Goal: Submit feedback/report problem

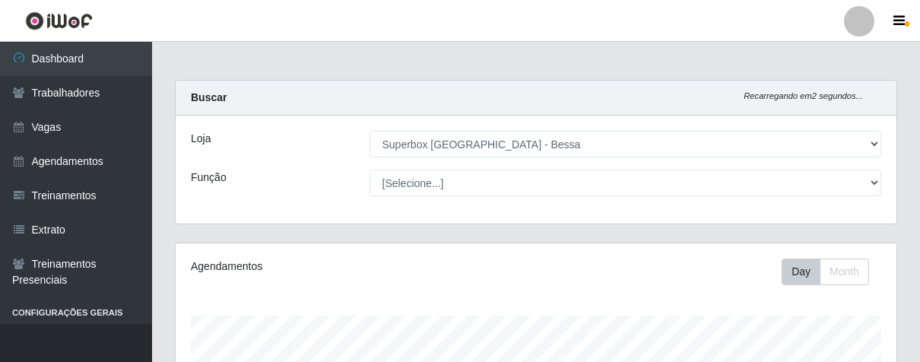
select select "206"
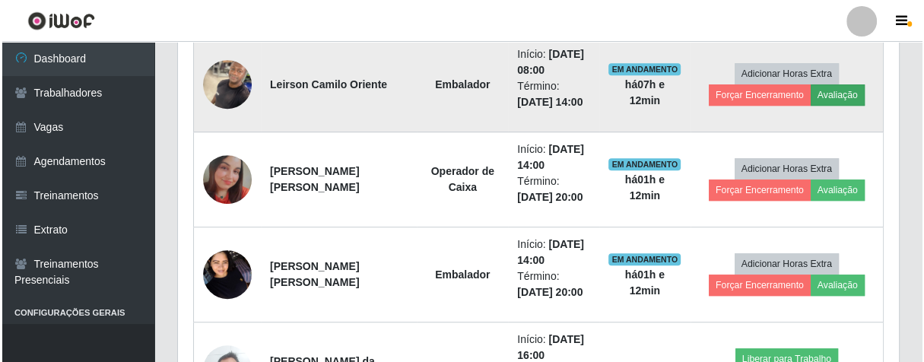
scroll to position [315, 720]
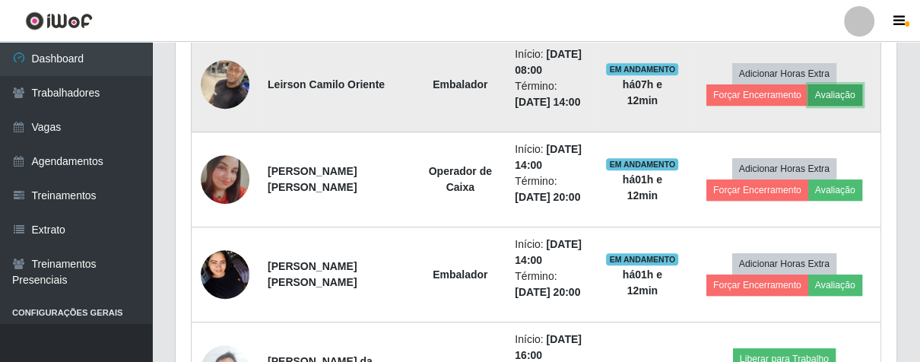
click at [838, 97] on button "Avaliação" at bounding box center [835, 94] width 54 height 21
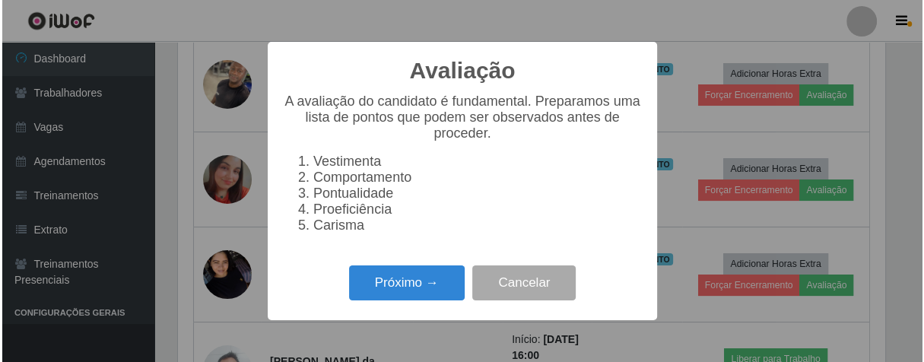
scroll to position [315, 712]
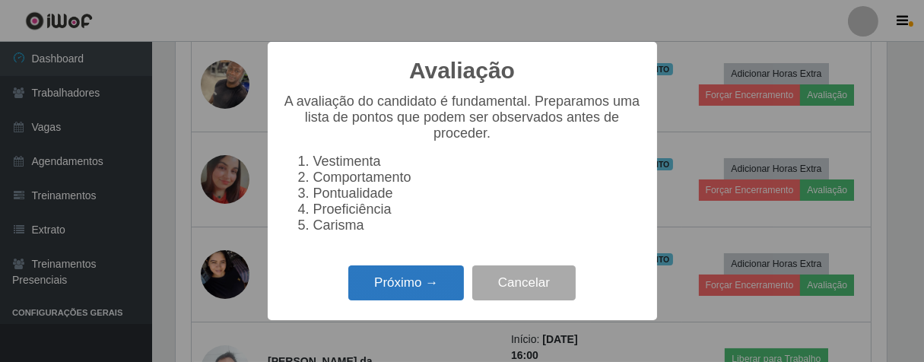
click at [424, 300] on button "Próximo →" at bounding box center [406, 283] width 116 height 36
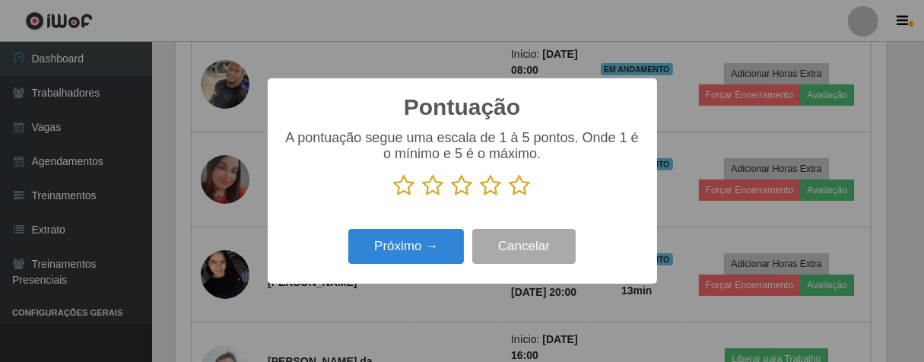
click at [427, 189] on icon at bounding box center [433, 185] width 21 height 23
click at [423, 197] on input "radio" at bounding box center [423, 197] width 0 height 0
click at [427, 227] on div "Próximo → Cancelar" at bounding box center [462, 245] width 359 height 43
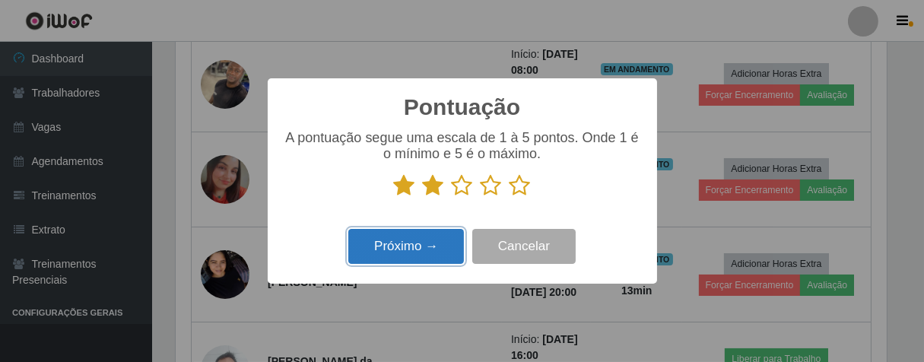
click at [432, 247] on button "Próximo →" at bounding box center [406, 247] width 116 height 36
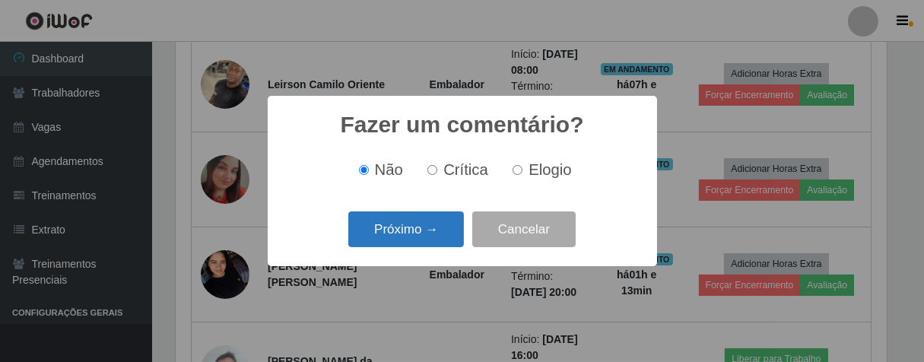
click at [442, 229] on button "Próximo →" at bounding box center [406, 229] width 116 height 36
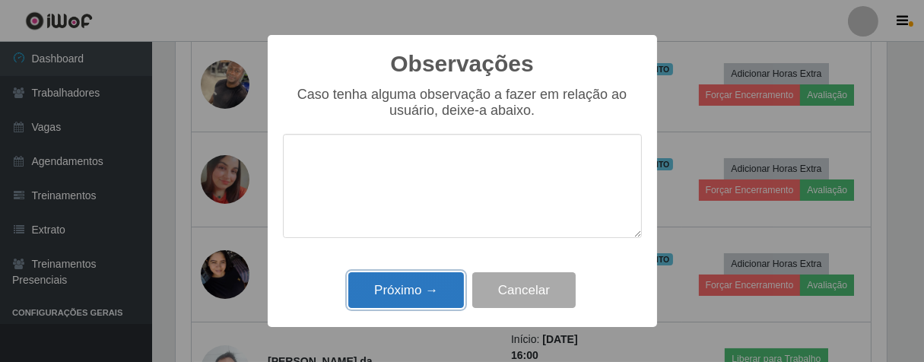
click at [433, 299] on button "Próximo →" at bounding box center [406, 290] width 116 height 36
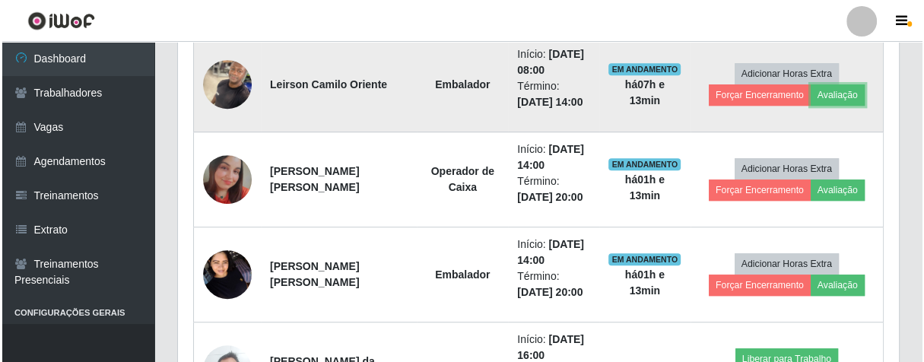
scroll to position [315, 720]
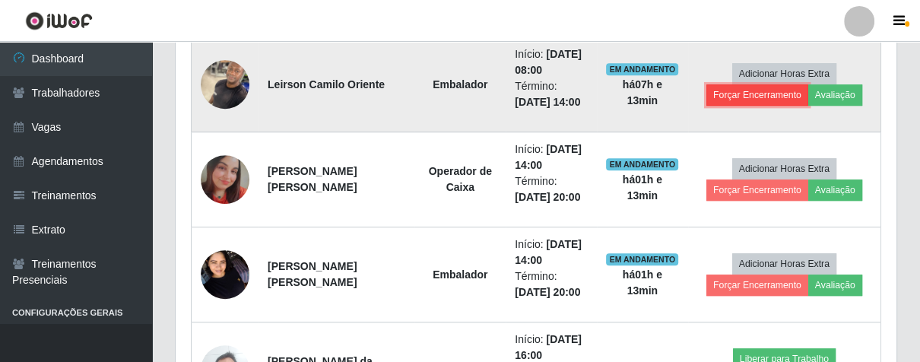
click at [715, 97] on button "Forçar Encerramento" at bounding box center [757, 94] width 102 height 21
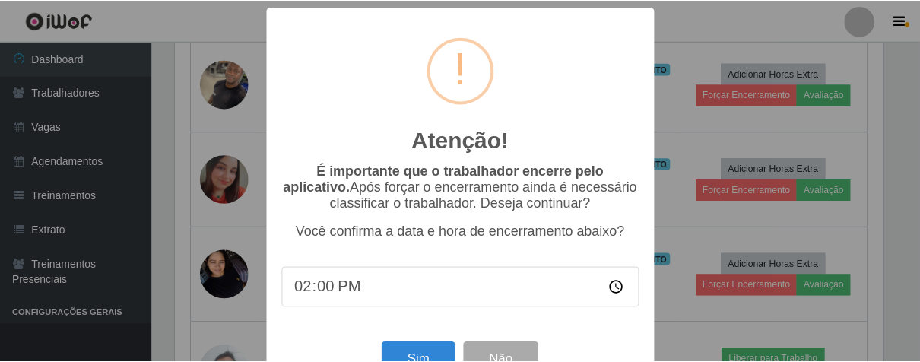
scroll to position [52, 0]
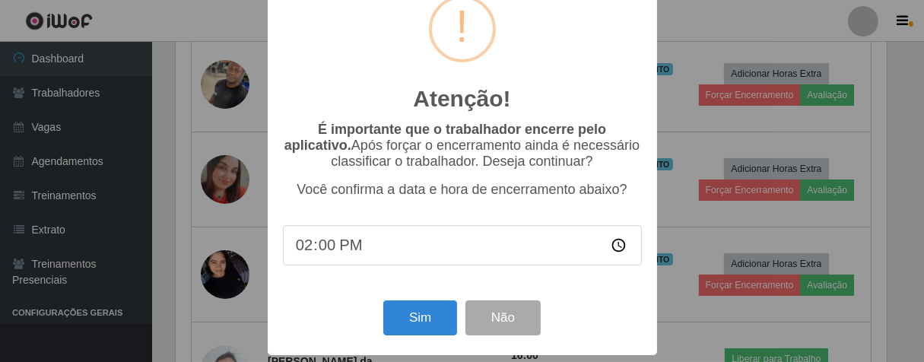
click at [322, 248] on input "14:00" at bounding box center [462, 245] width 359 height 40
click at [290, 248] on input "14:00" at bounding box center [462, 245] width 359 height 40
type input "15:14"
click at [404, 326] on button "Sim" at bounding box center [420, 318] width 74 height 36
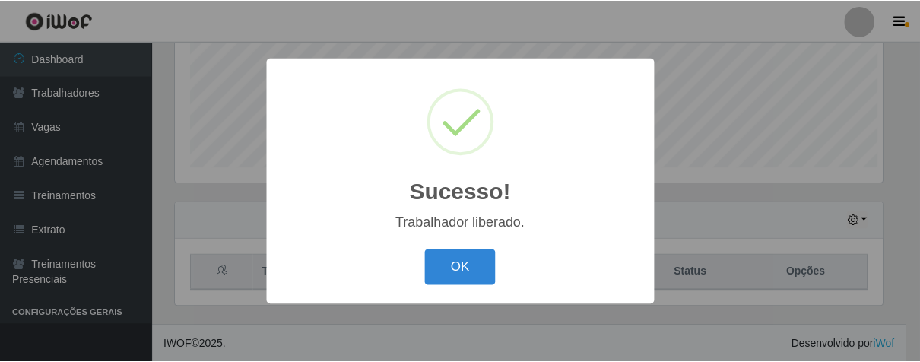
scroll to position [315, 712]
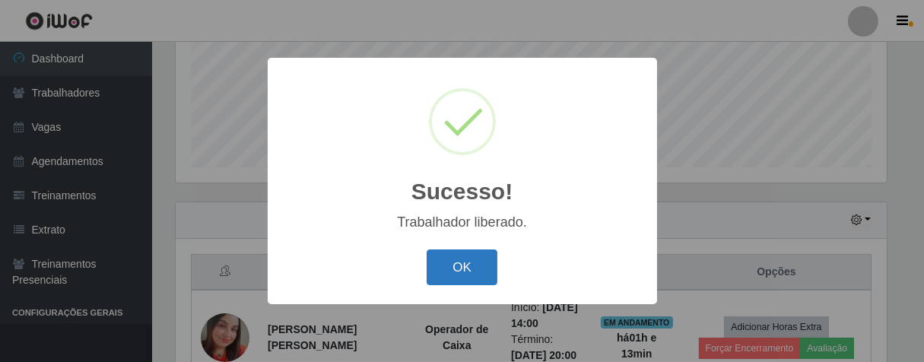
click at [471, 267] on button "OK" at bounding box center [461, 267] width 71 height 36
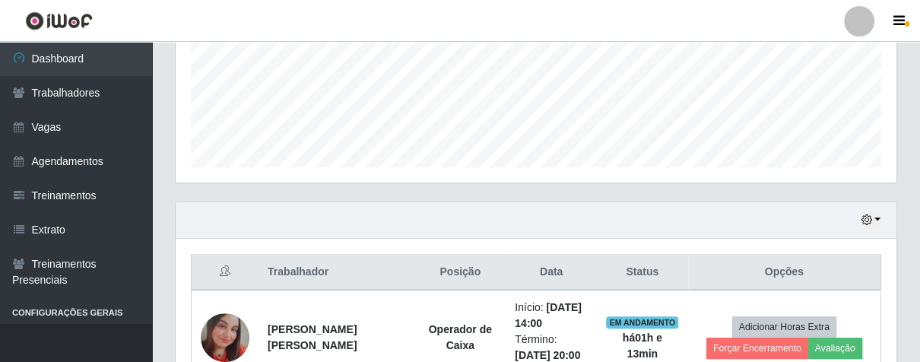
scroll to position [545, 0]
